Goal: Transaction & Acquisition: Purchase product/service

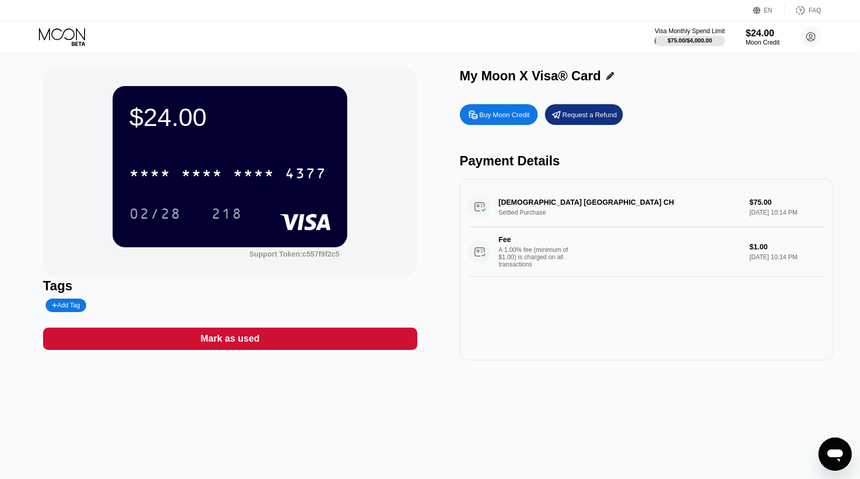
click at [543, 402] on div "$24.00 * * * * * * * * * * * * 4377 02/28 218 Support Token: c557f9f2c5 Tags Ad…" at bounding box center [430, 266] width 860 height 427
click at [489, 122] on div "Buy Moon Credit" at bounding box center [499, 114] width 78 height 21
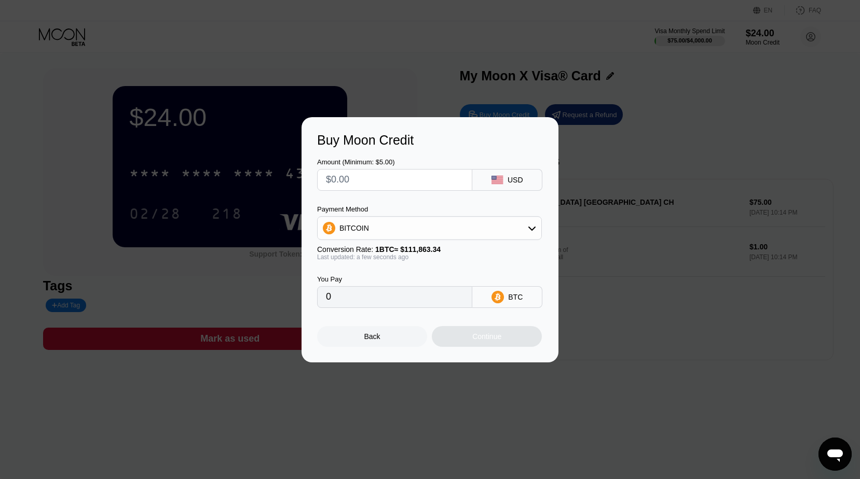
click at [452, 180] on input "text" at bounding box center [395, 180] width 138 height 21
type input "$1"
type input "0.00000894"
type input "$10"
type input "0.00008940"
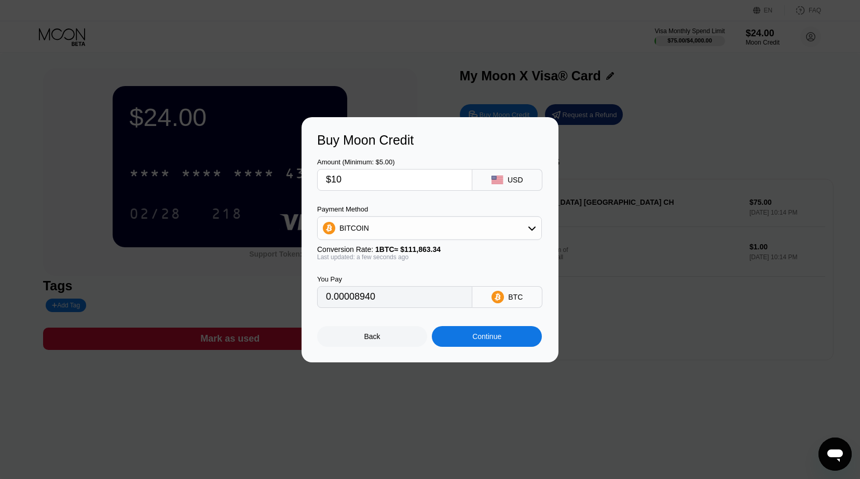
type input "$100"
type input "0.00089395"
type input "$1000"
type input "0.00893948"
type input "$1000"
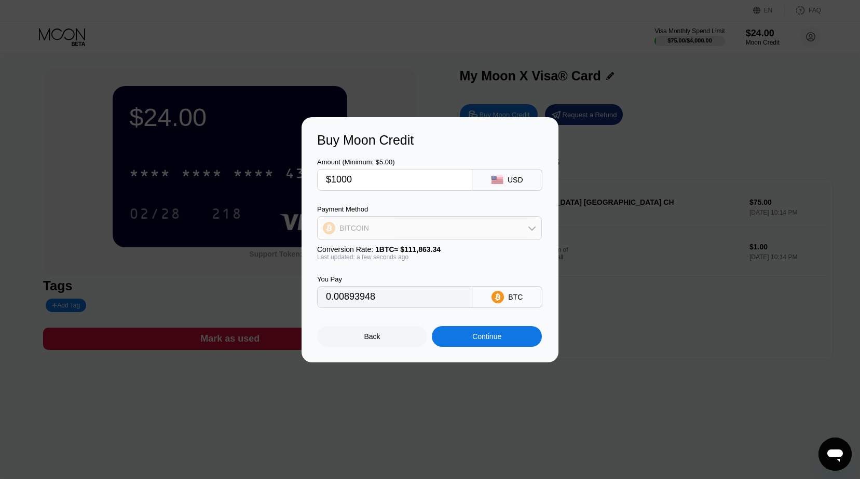
click at [418, 230] on div "BITCOIN" at bounding box center [430, 228] width 224 height 21
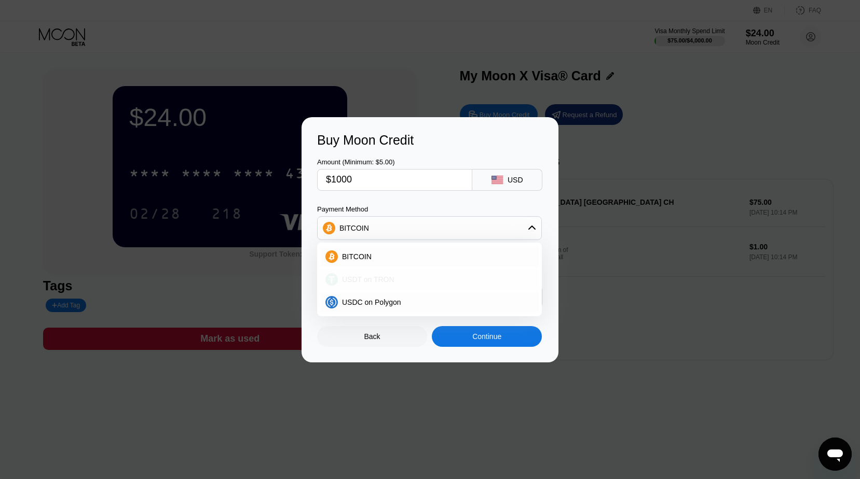
click at [368, 277] on span "USDT on TRON" at bounding box center [368, 280] width 52 height 8
type input "1010.10"
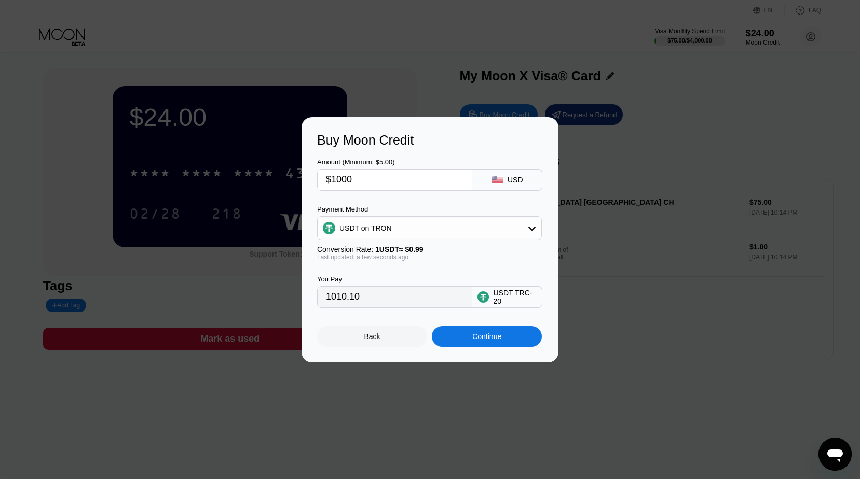
click at [371, 298] on input "1010.10" at bounding box center [395, 297] width 138 height 21
